Goal: Information Seeking & Learning: Learn about a topic

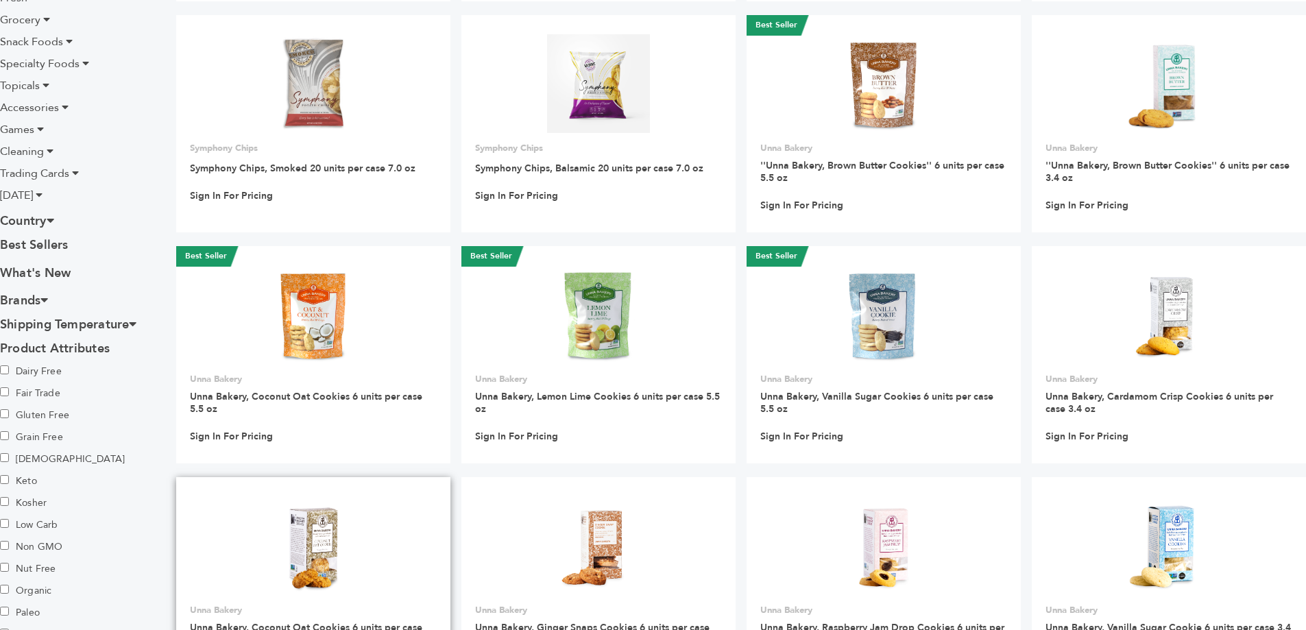
scroll to position [273, 0]
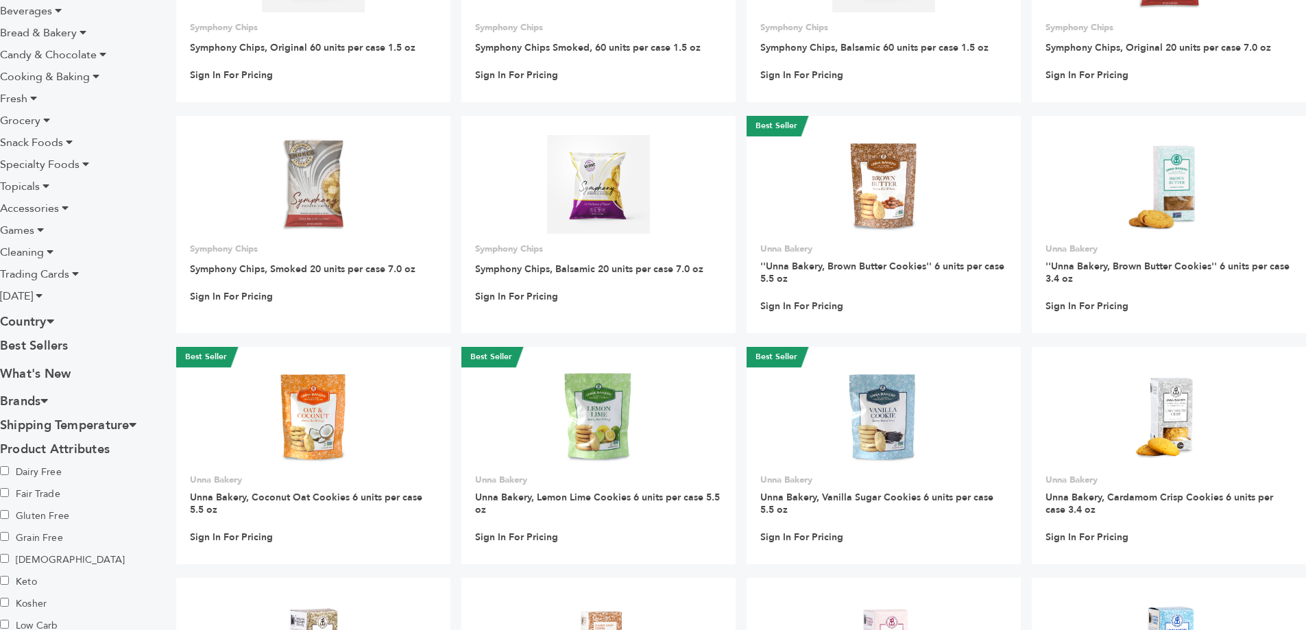
click at [33, 293] on span "[DATE]" at bounding box center [16, 296] width 33 height 15
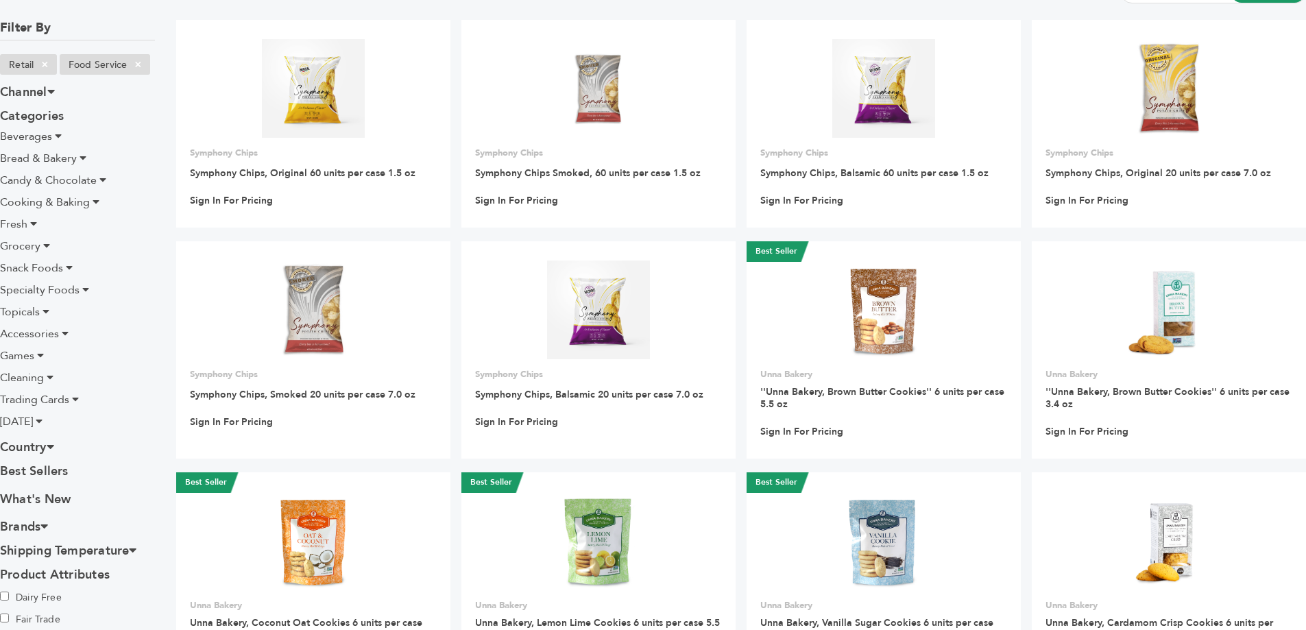
scroll to position [136, 0]
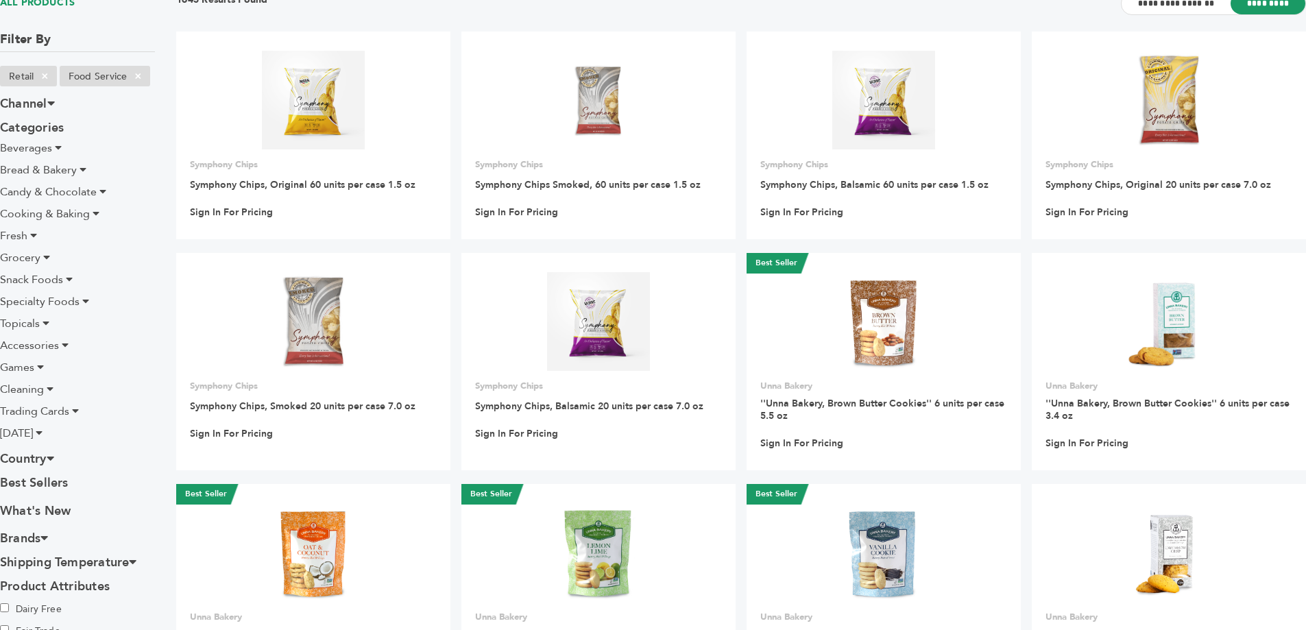
click at [99, 193] on icon at bounding box center [102, 191] width 7 height 11
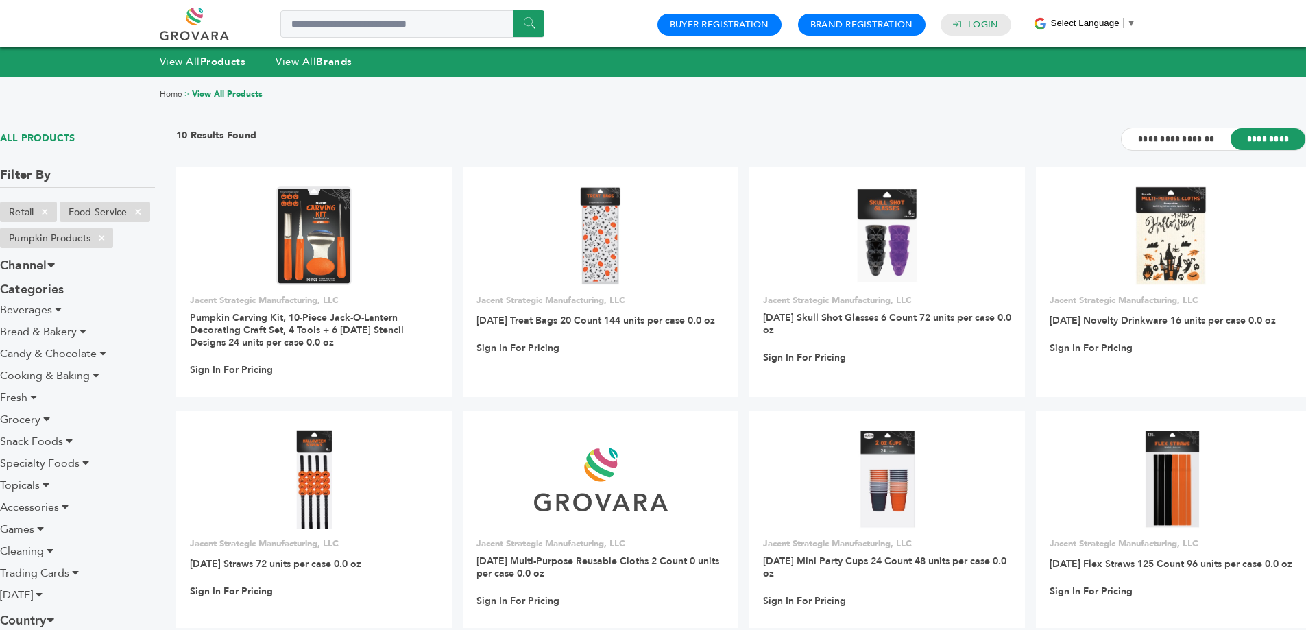
click at [38, 444] on span "Snack Foods" at bounding box center [31, 441] width 63 height 15
click at [69, 442] on icon at bounding box center [69, 440] width 7 height 11
click at [43, 442] on span "Snack Foods" at bounding box center [31, 441] width 63 height 15
click at [71, 439] on icon at bounding box center [69, 440] width 7 height 11
click at [45, 485] on label "Cookies & Bars" at bounding box center [48, 483] width 96 height 15
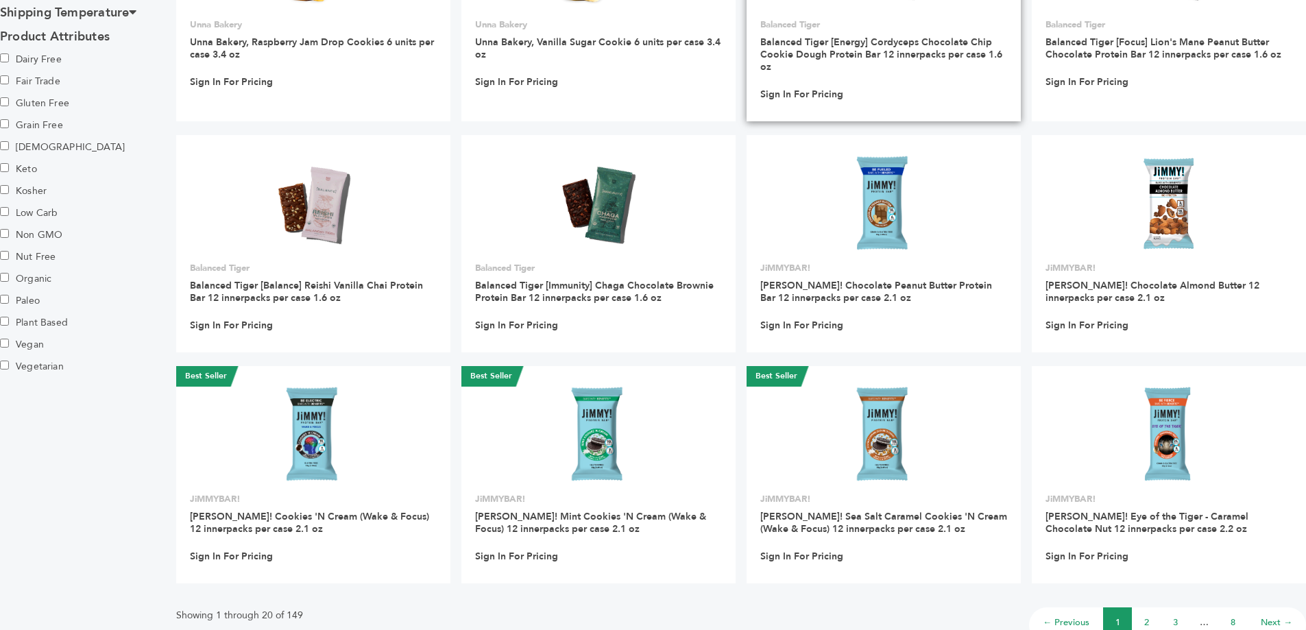
scroll to position [891, 0]
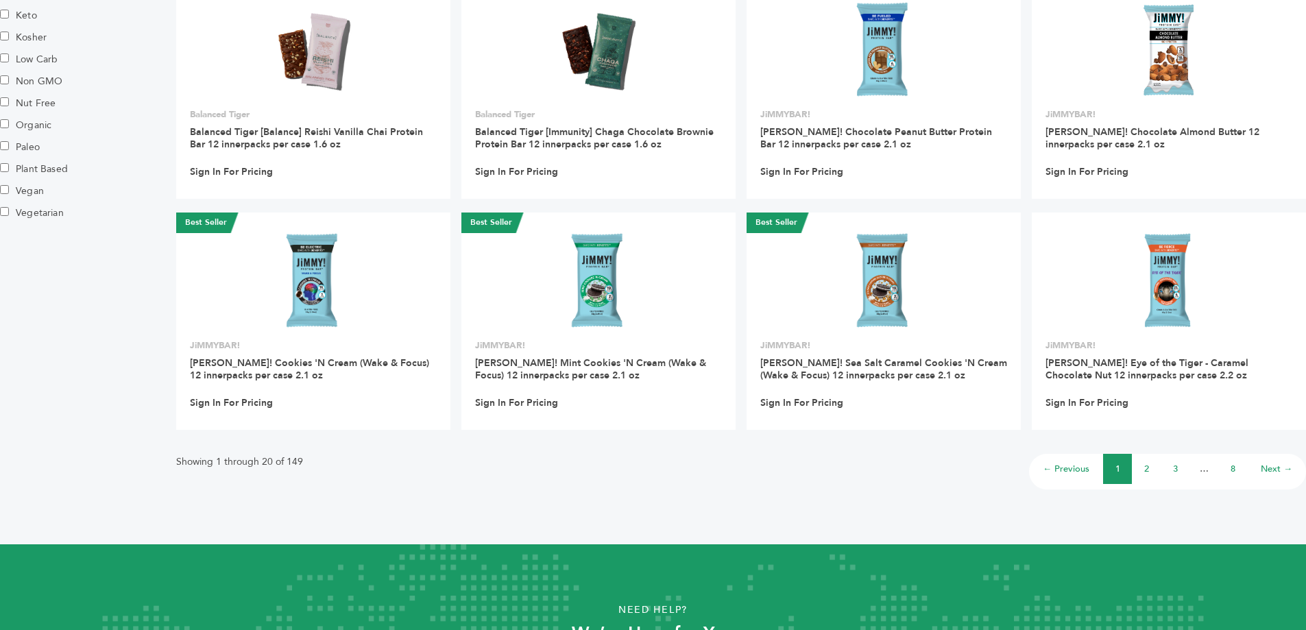
click at [1166, 478] on li "3" at bounding box center [1174, 469] width 29 height 30
click at [1162, 472] on li "3" at bounding box center [1174, 469] width 29 height 30
click at [1141, 472] on li "2" at bounding box center [1146, 469] width 29 height 30
